Goal: Information Seeking & Learning: Learn about a topic

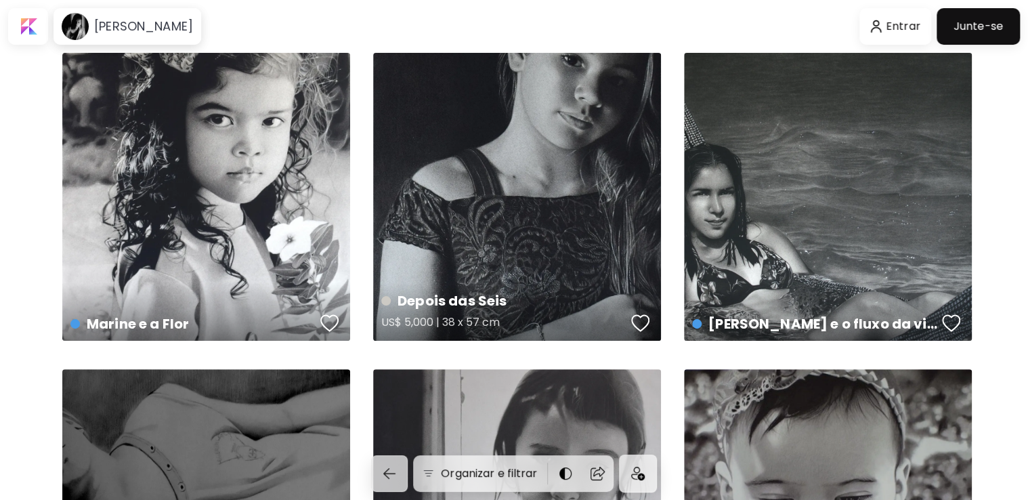
click at [534, 215] on div "Depois das Seis US$ 5,000 | 38 x 57 cm" at bounding box center [517, 197] width 288 height 288
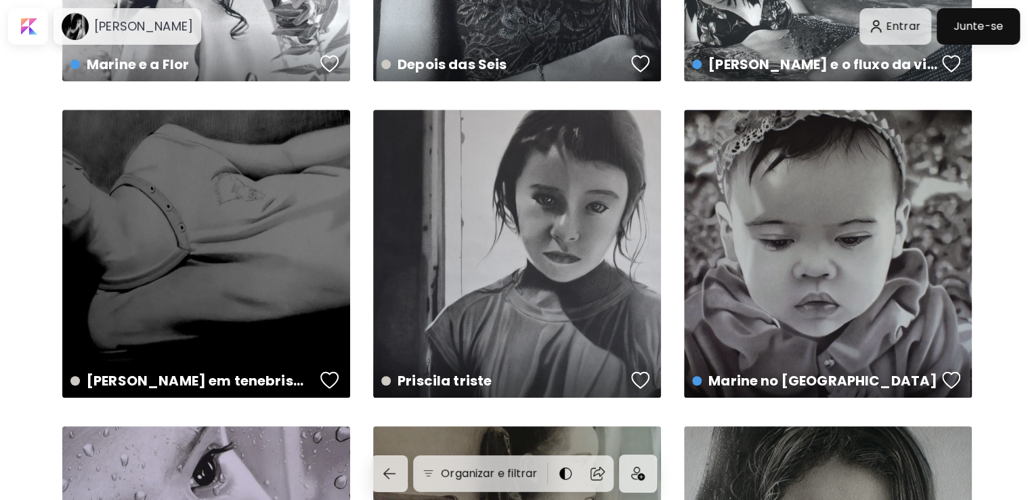
scroll to position [338, 0]
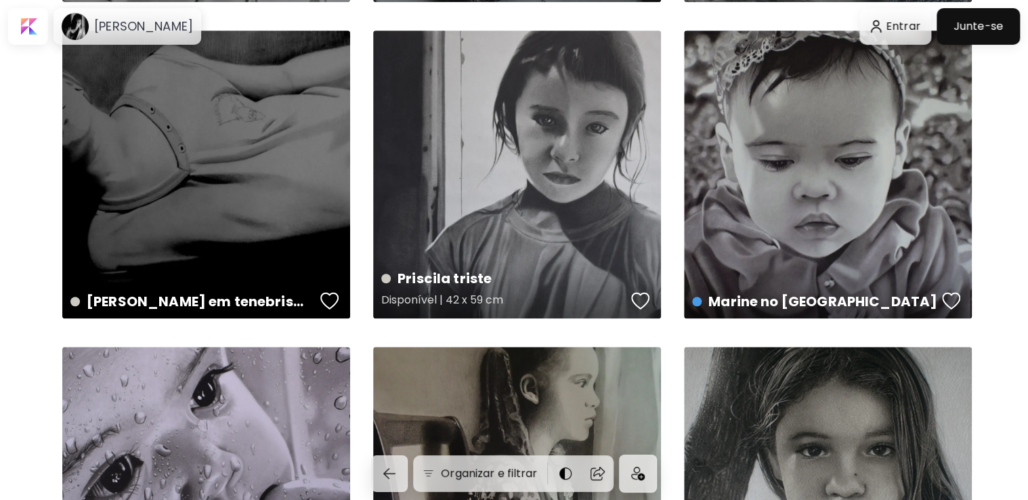
click at [504, 221] on div "Priscila triste Disponível | 42 x 59 cm" at bounding box center [517, 174] width 288 height 288
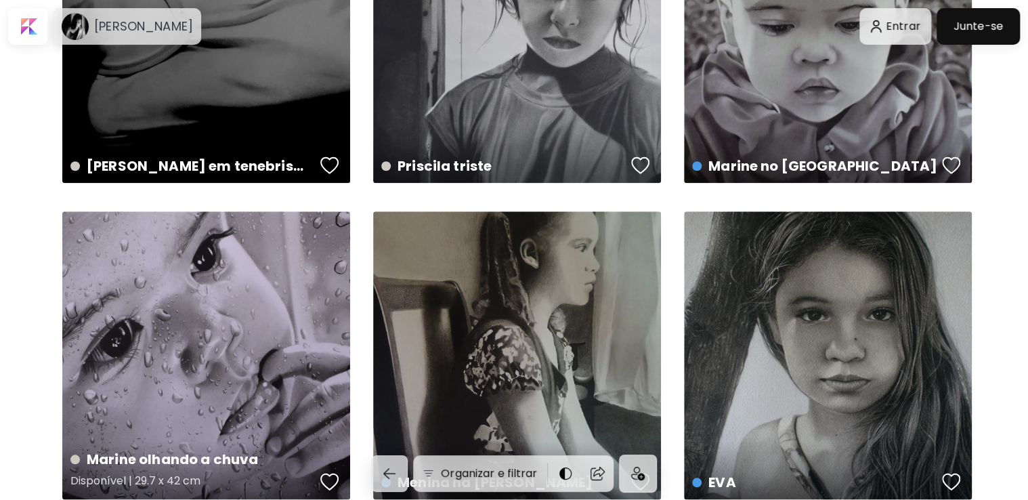
click at [221, 315] on div "Marine olhando a chuva Disponível | 29.7 x 42 cm" at bounding box center [206, 355] width 288 height 288
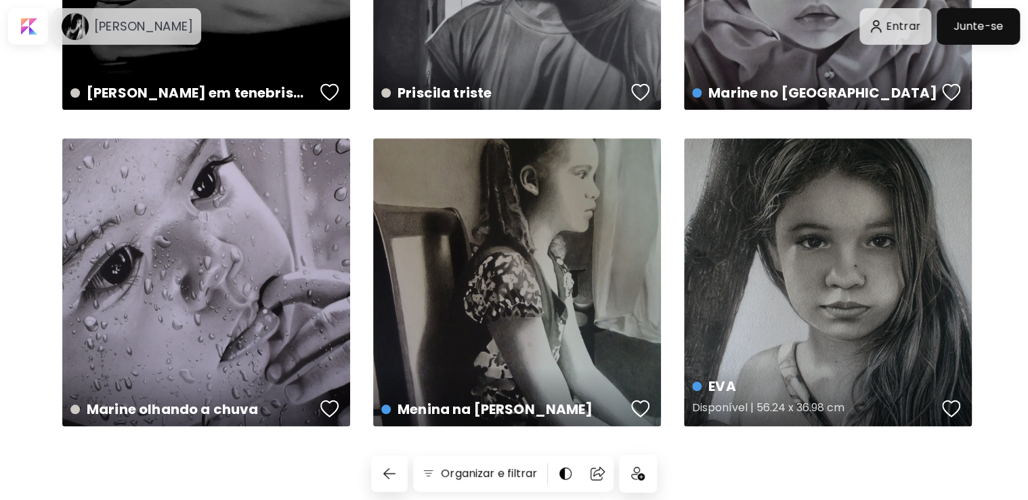
click at [730, 301] on div "EVA Disponível | 56.24 x 36.98 cm" at bounding box center [828, 282] width 288 height 288
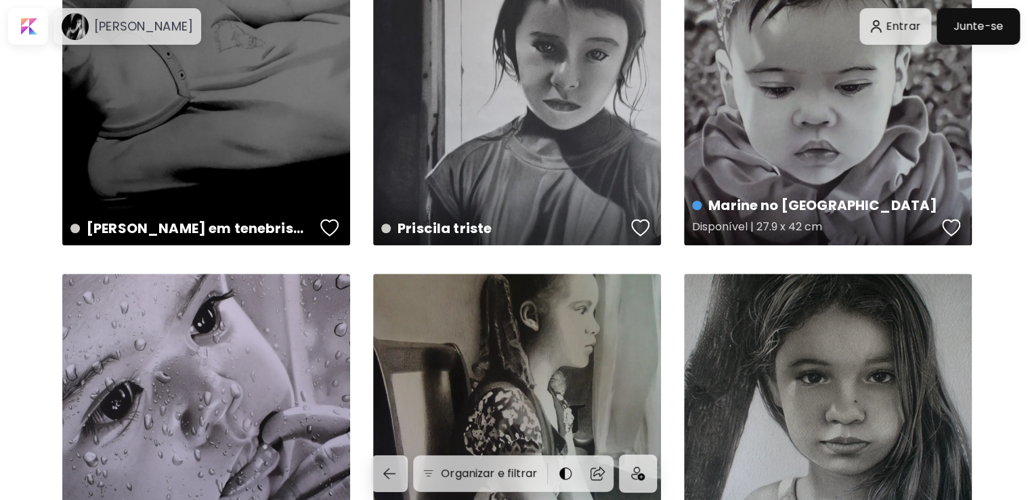
click at [766, 150] on div "Marine no Jardim do rei Disponível | 27.9 x 42 cm" at bounding box center [828, 101] width 288 height 288
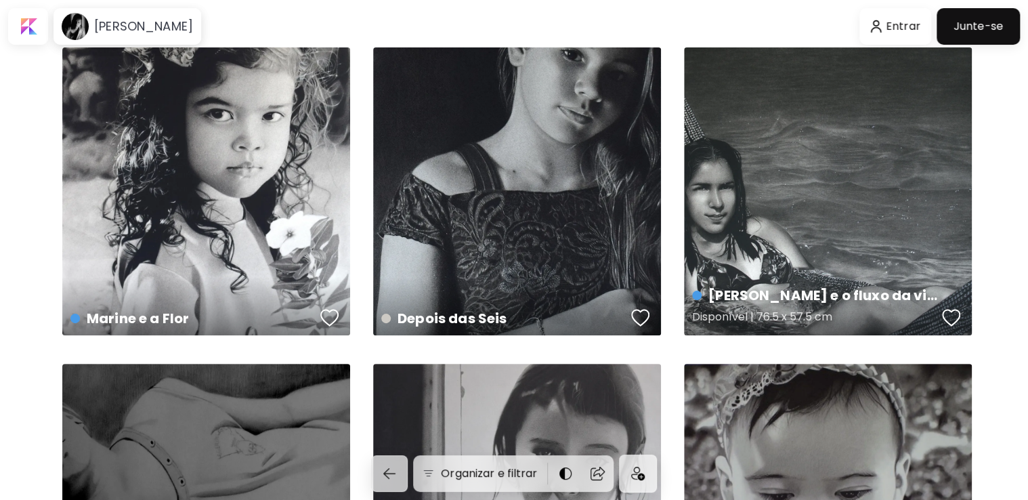
click at [777, 196] on div "[PERSON_NAME] e o fluxo da vida Disponível | 76.5 x 57.5 cm" at bounding box center [828, 191] width 288 height 288
